Goal: Transaction & Acquisition: Purchase product/service

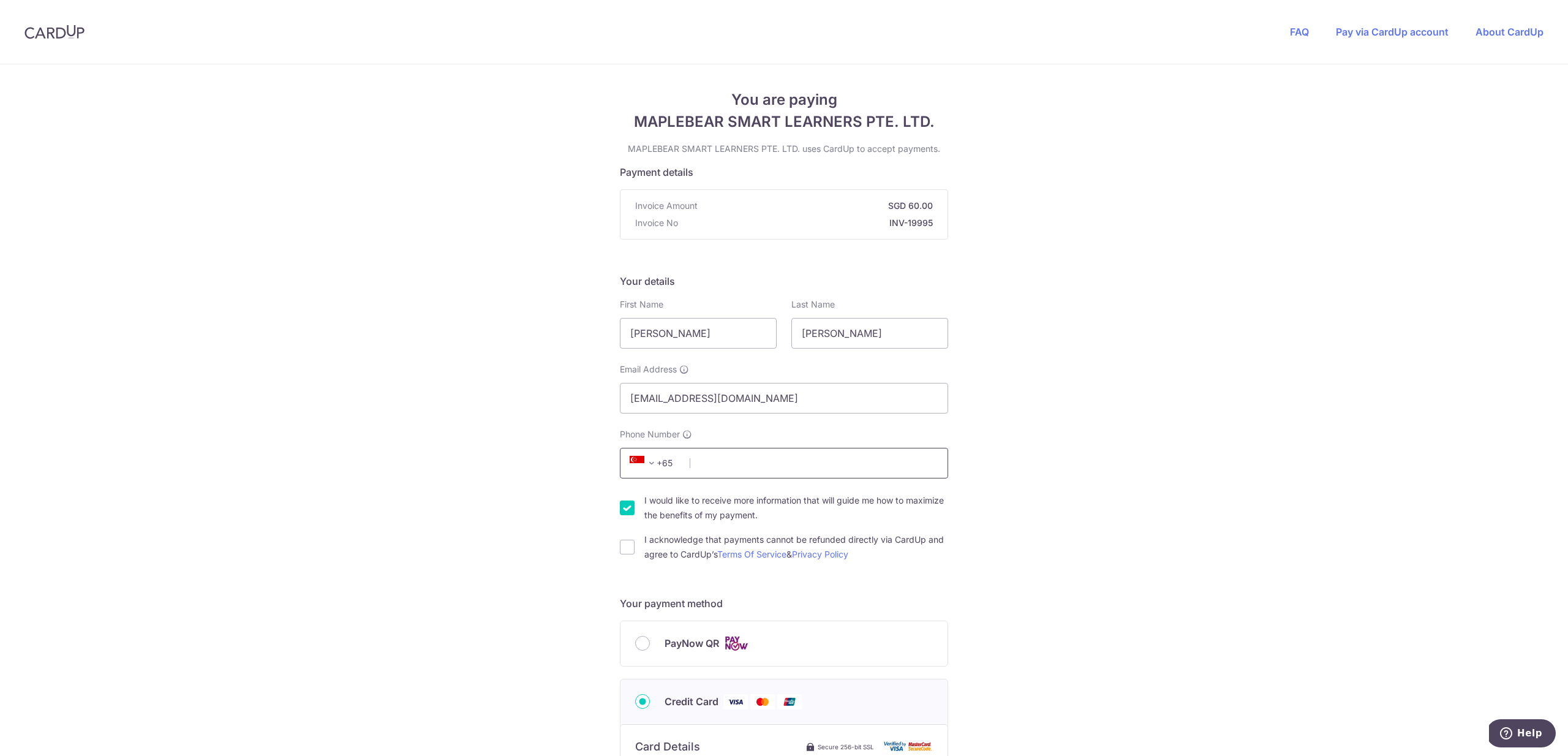
click at [738, 469] on input "Phone Number" at bounding box center [784, 463] width 328 height 31
type input "9"
type input "85008088"
click at [475, 554] on div "You are paying MAPLEBEAR SMART LEARNERS PTE. LTD. MAPLEBEAR SMART LEARNERS PTE.…" at bounding box center [784, 662] width 1568 height 1196
click at [626, 512] on input "I would like to receive more information that will guide me how to maximize the…" at bounding box center [627, 507] width 14 height 14
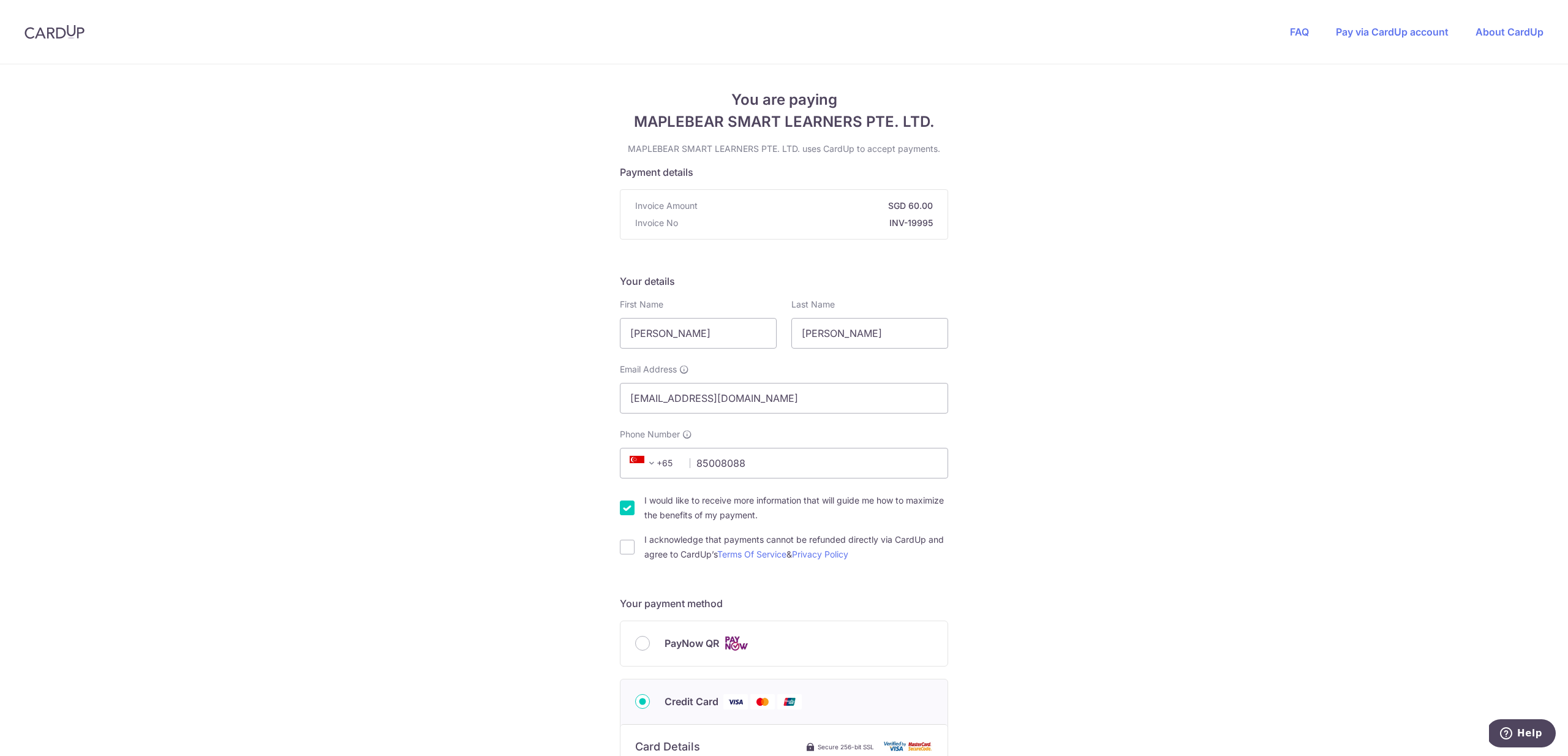
checkbox input "false"
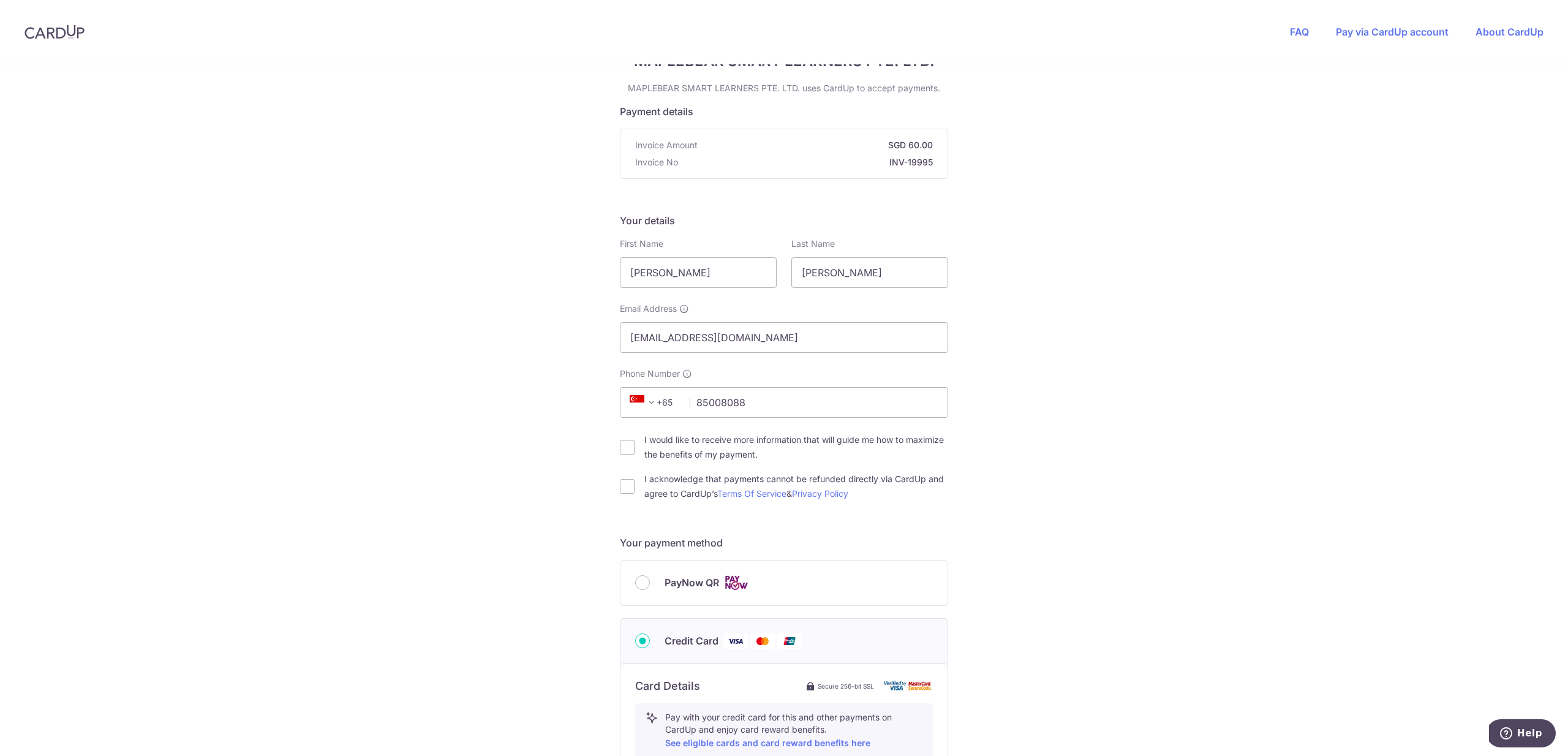
scroll to position [69, 0]
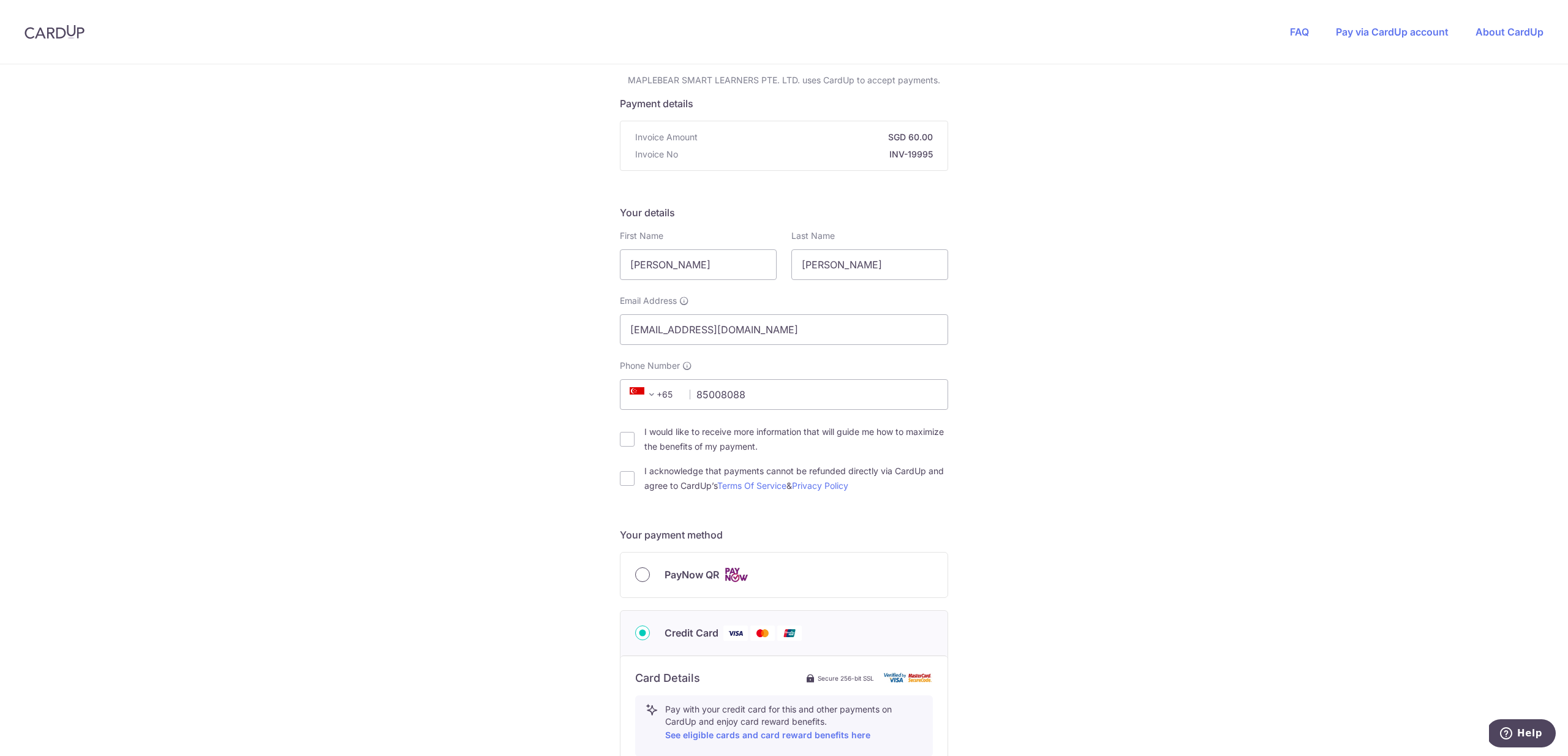
click at [633, 578] on div "PayNow QR" at bounding box center [784, 575] width 327 height 45
click at [643, 577] on input "PayNow QR" at bounding box center [642, 574] width 14 height 14
radio input "true"
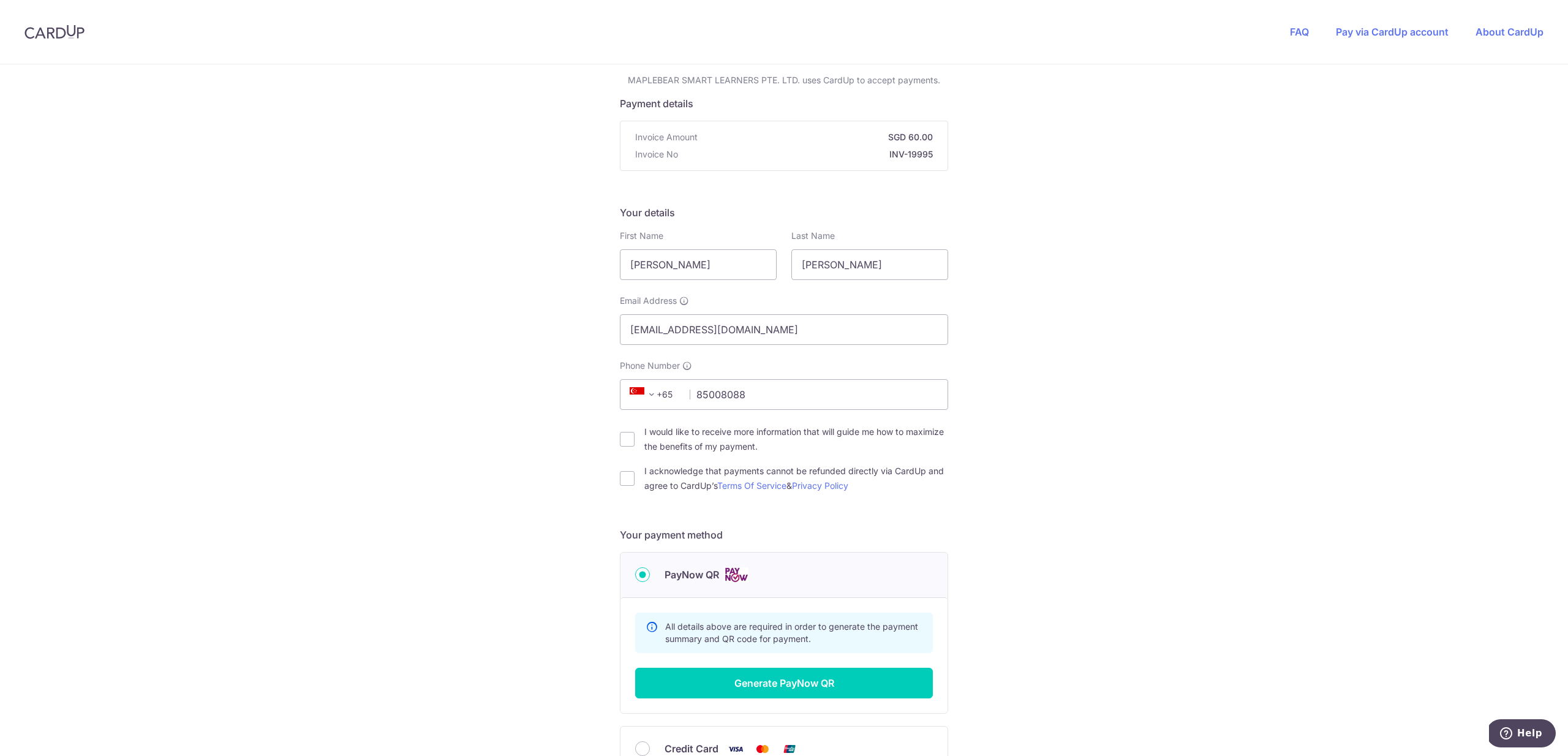
scroll to position [204, 0]
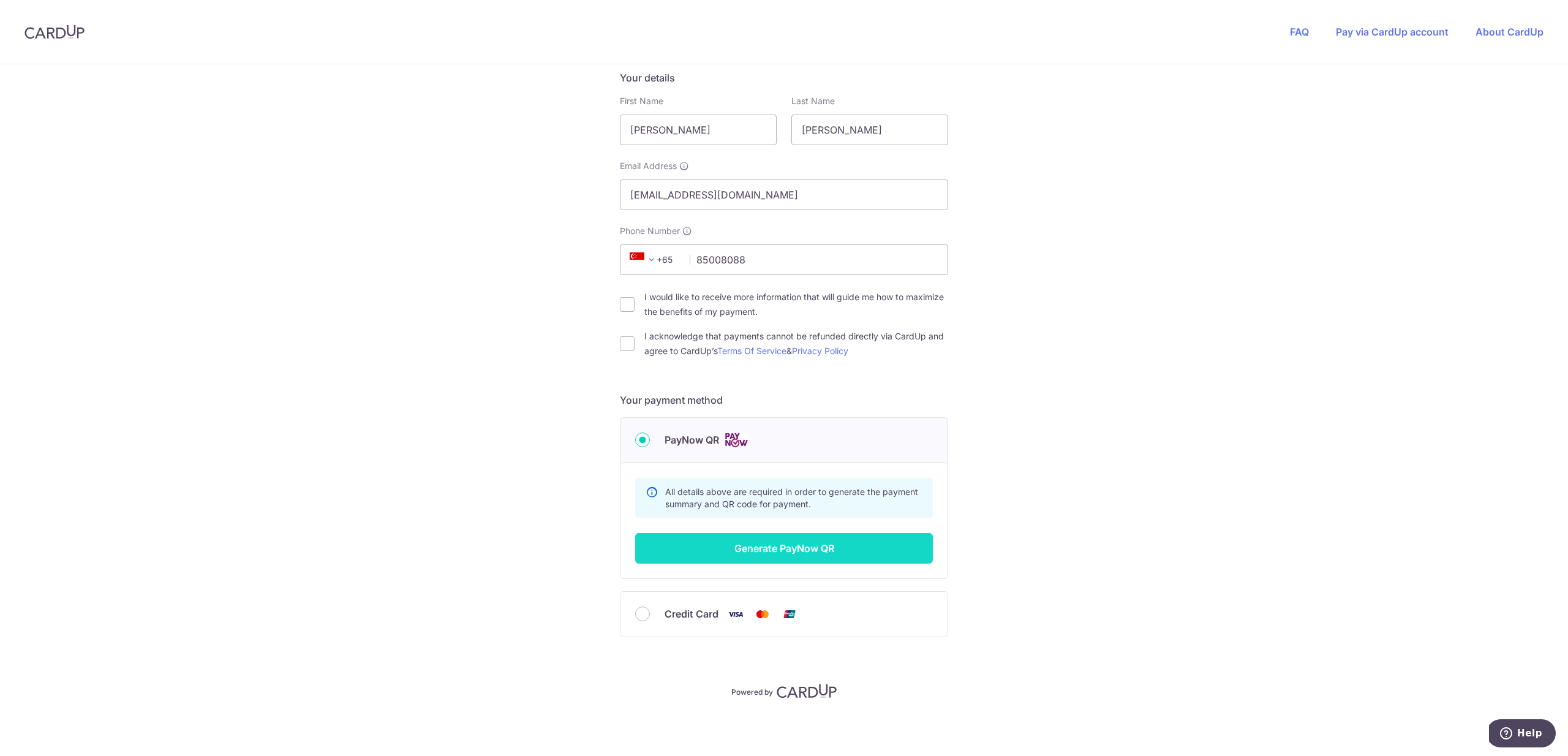
click at [740, 539] on button "Generate PayNow QR" at bounding box center [784, 548] width 298 height 31
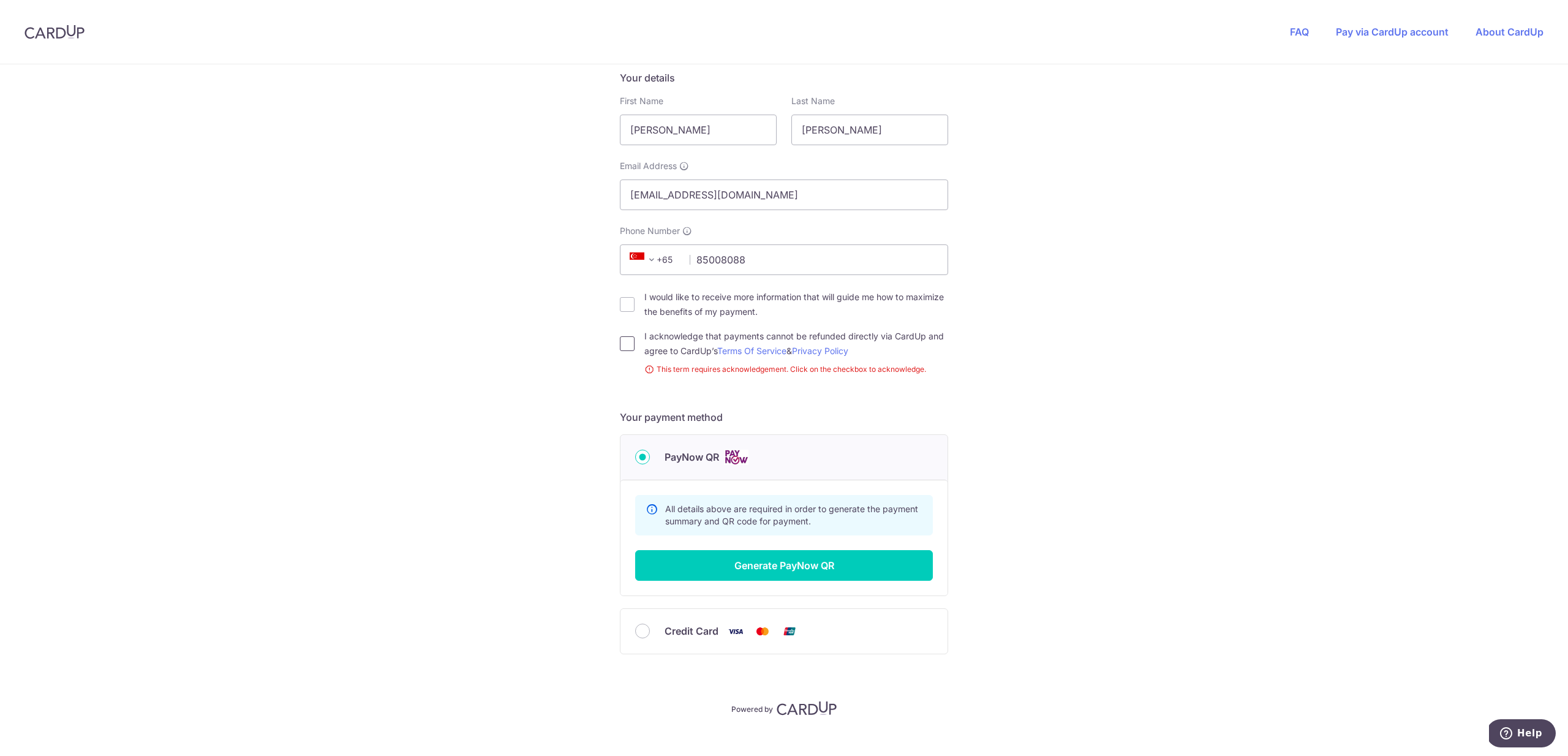
click at [632, 349] on input "I acknowledge that payments cannot be refunded directly via CardUp and agree to…" at bounding box center [627, 344] width 14 height 14
checkbox input "true"
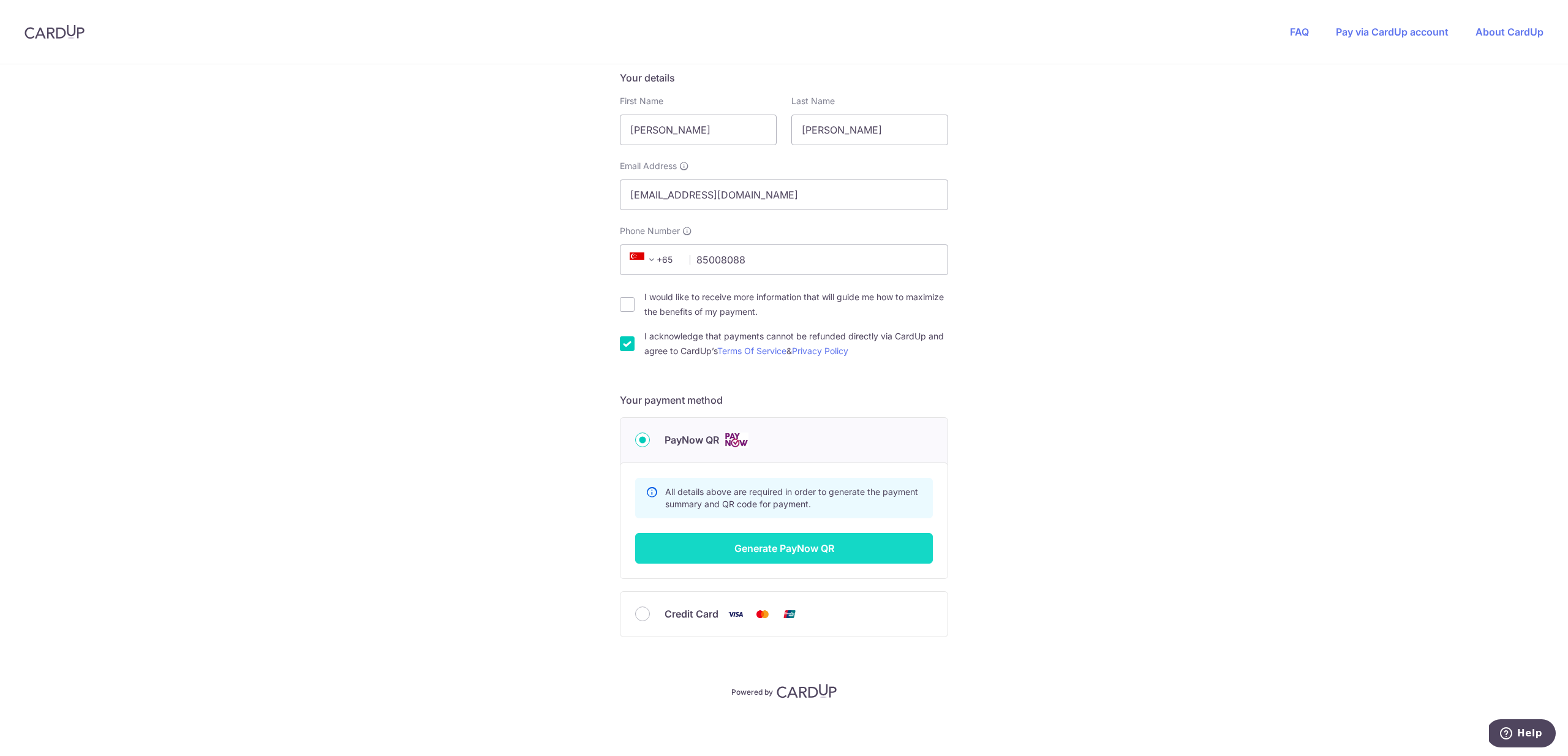
click at [762, 545] on button "Generate PayNow QR" at bounding box center [784, 548] width 298 height 31
